Goal: Browse casually

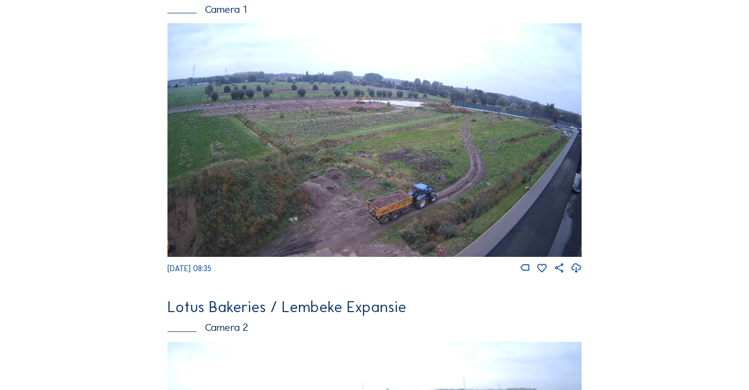
scroll to position [49, 0]
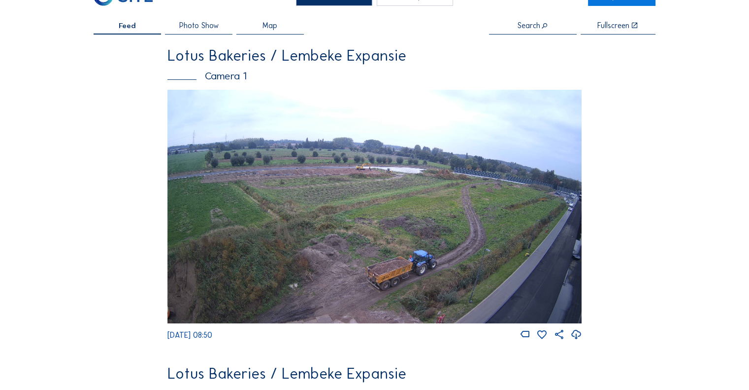
scroll to position [49, 0]
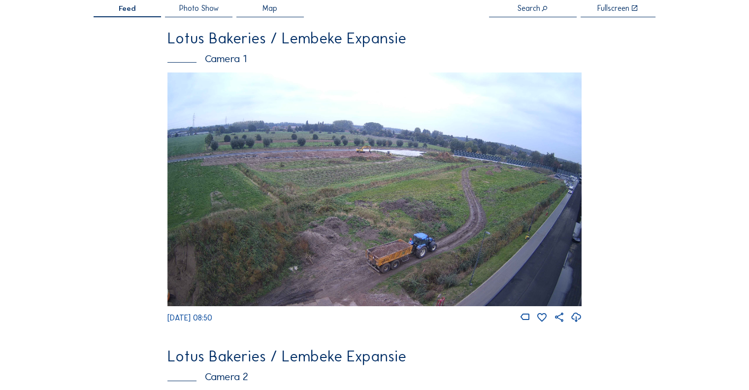
click at [369, 171] on img at bounding box center [375, 188] width 414 height 233
